Goal: Information Seeking & Learning: Learn about a topic

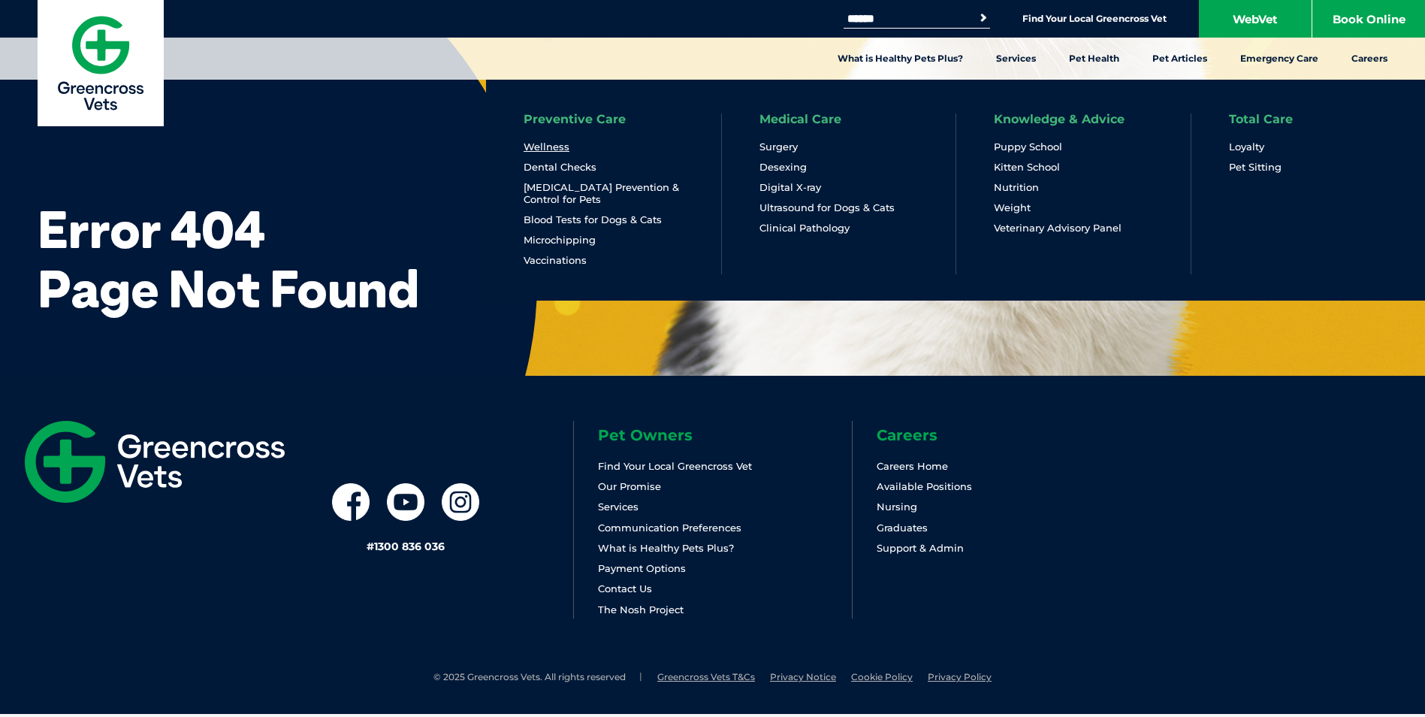
click at [553, 146] on link "Wellness" at bounding box center [547, 146] width 46 height 13
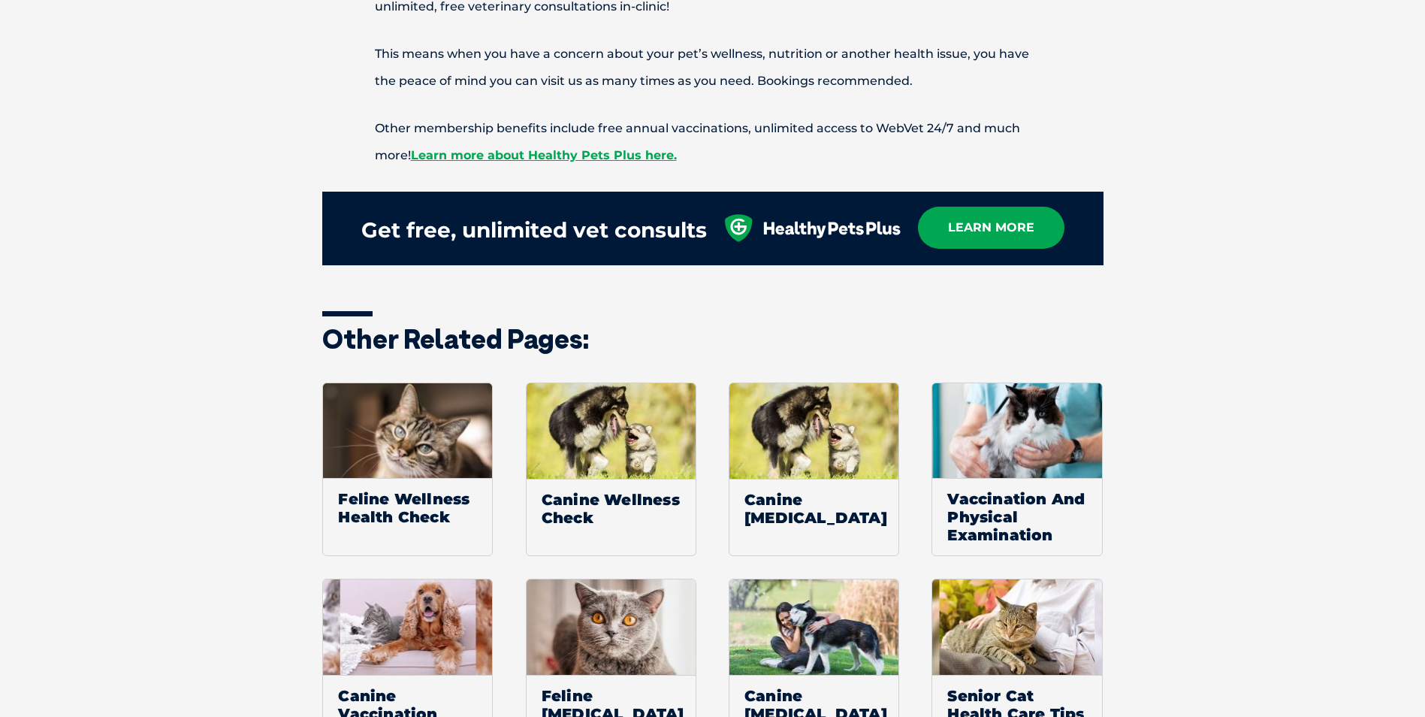
scroll to position [1578, 0]
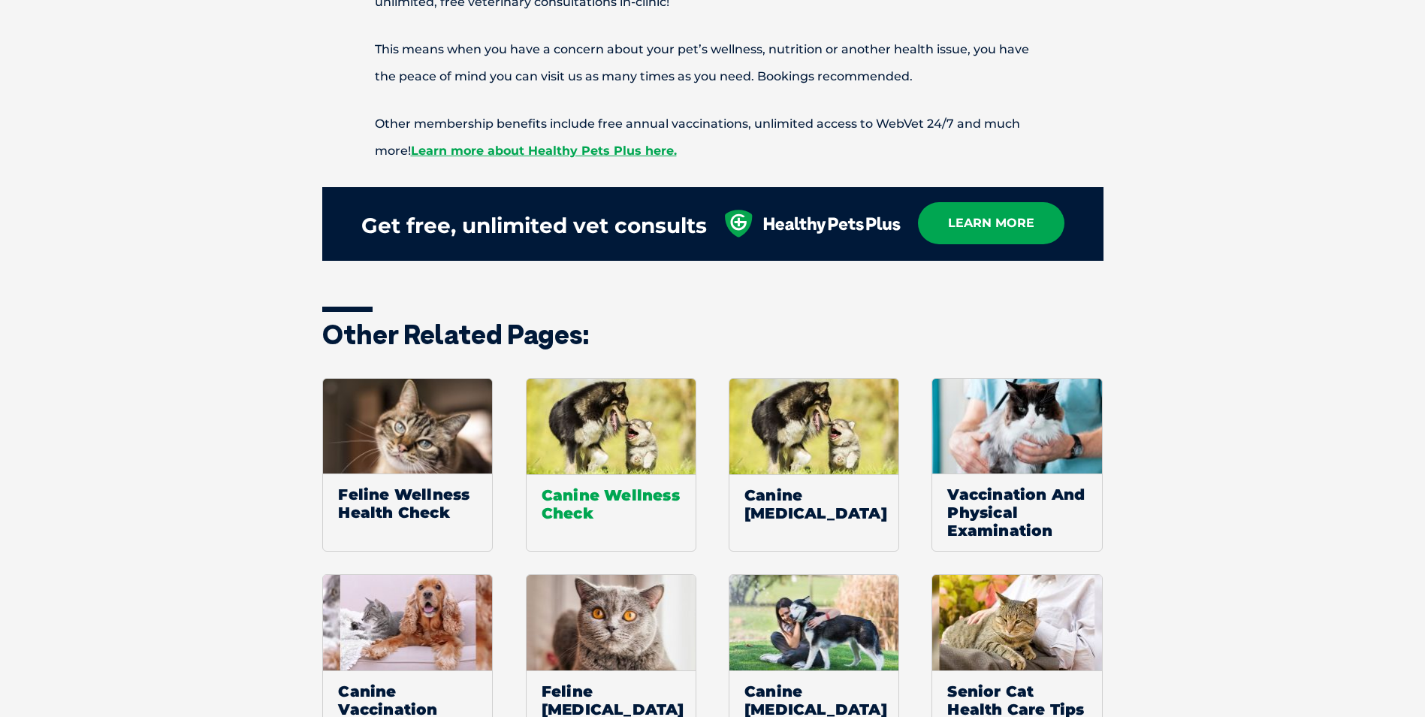
click at [566, 506] on span "Canine Wellness Check" at bounding box center [611, 503] width 169 height 59
